Goal: Find specific page/section: Find specific page/section

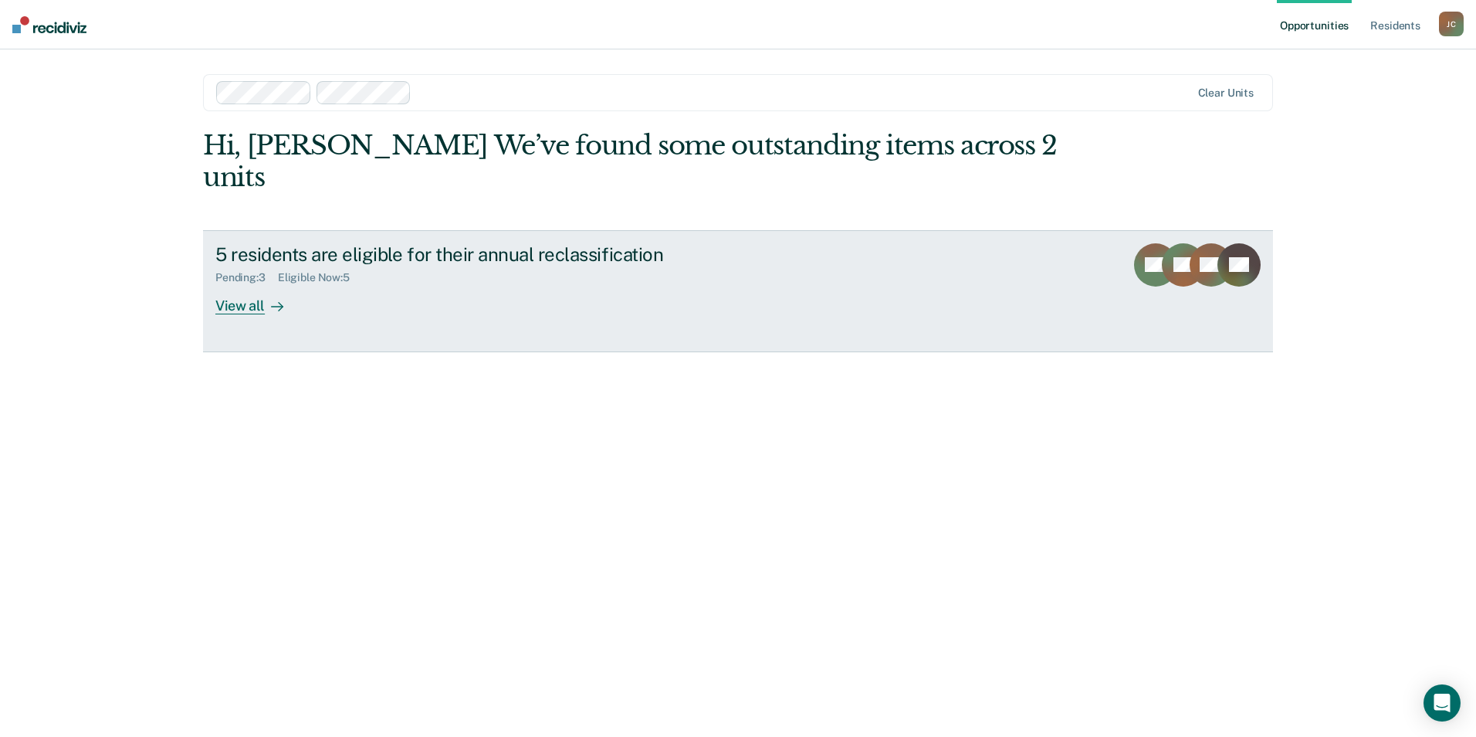
click at [250, 284] on div "View all" at bounding box center [258, 299] width 86 height 30
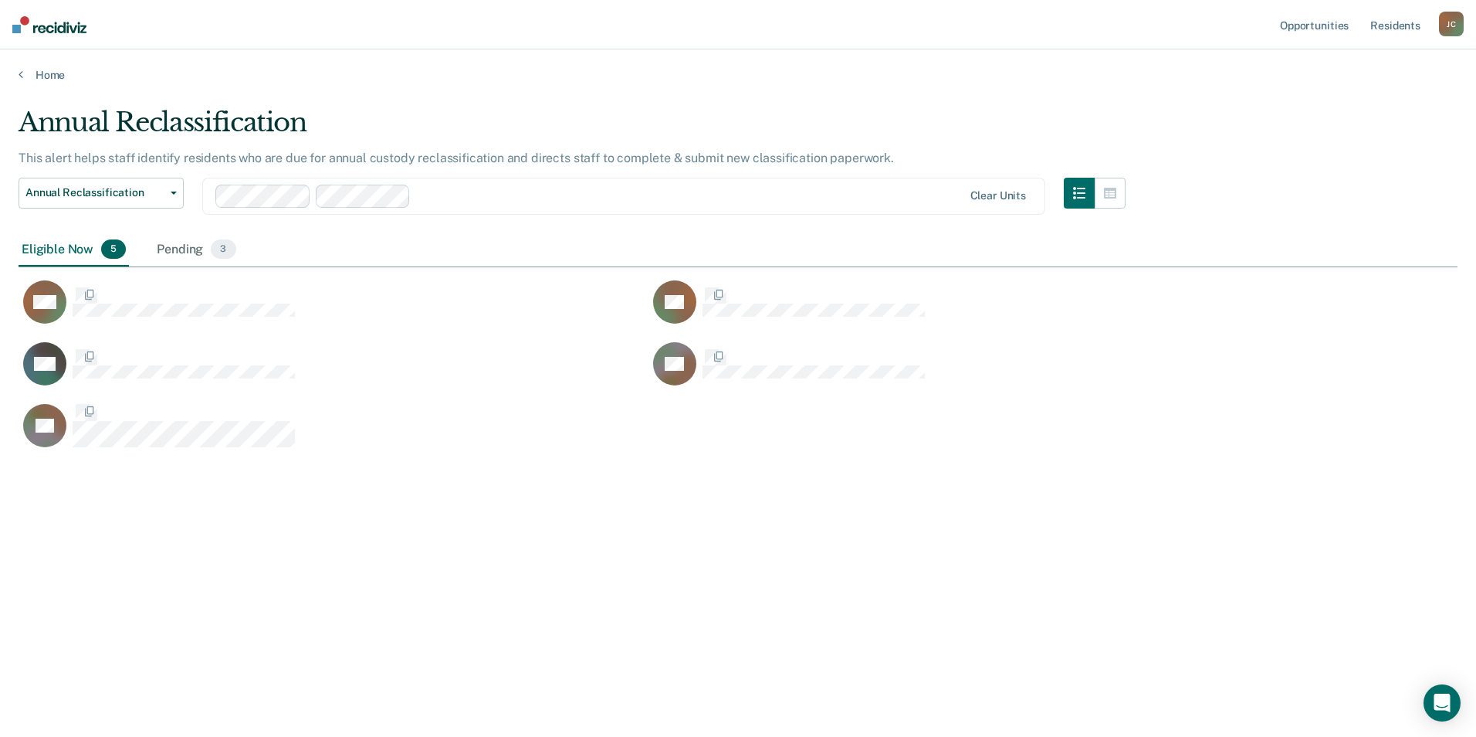
scroll to position [503, 1428]
click at [154, 249] on div "Pending 3" at bounding box center [196, 250] width 85 height 34
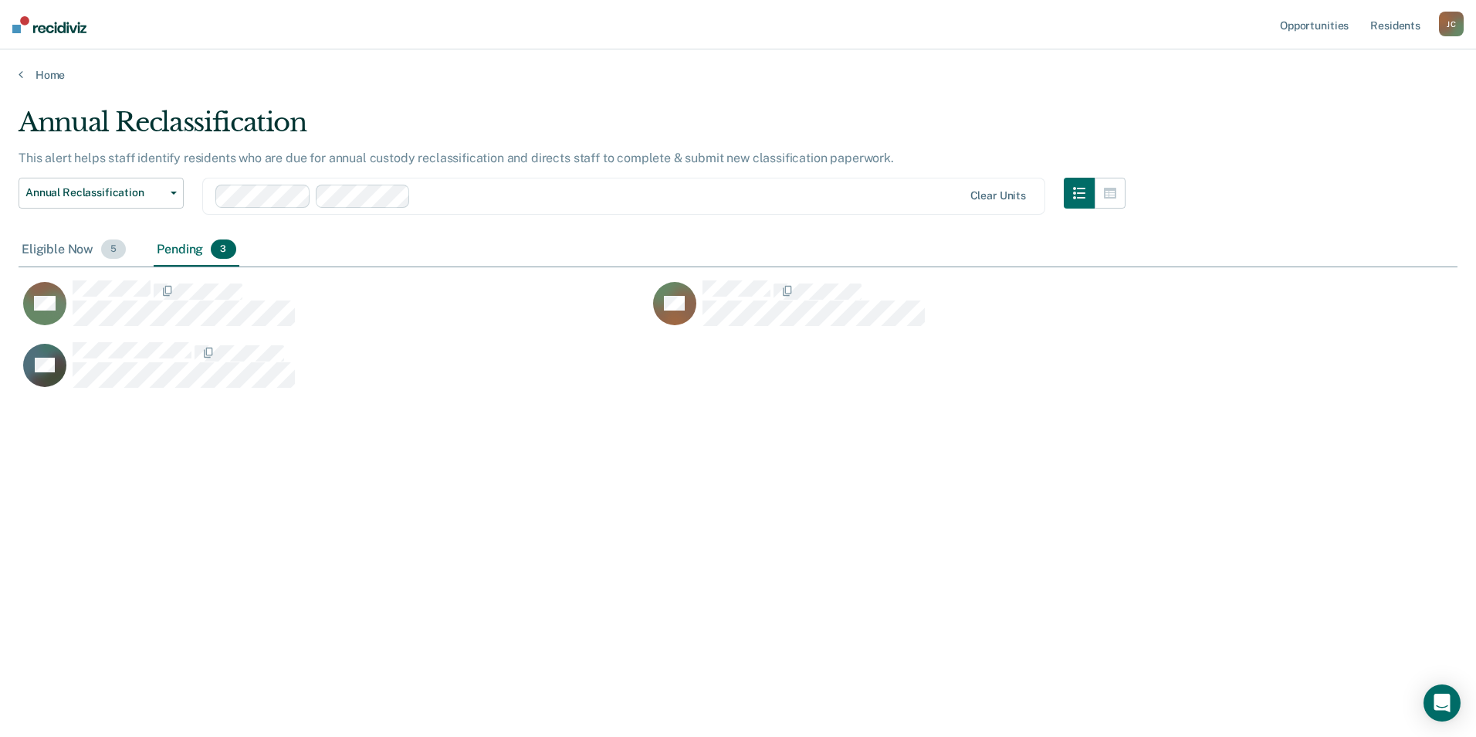
click at [81, 244] on div "Eligible Now 5" at bounding box center [74, 250] width 110 height 34
